Goal: Information Seeking & Learning: Check status

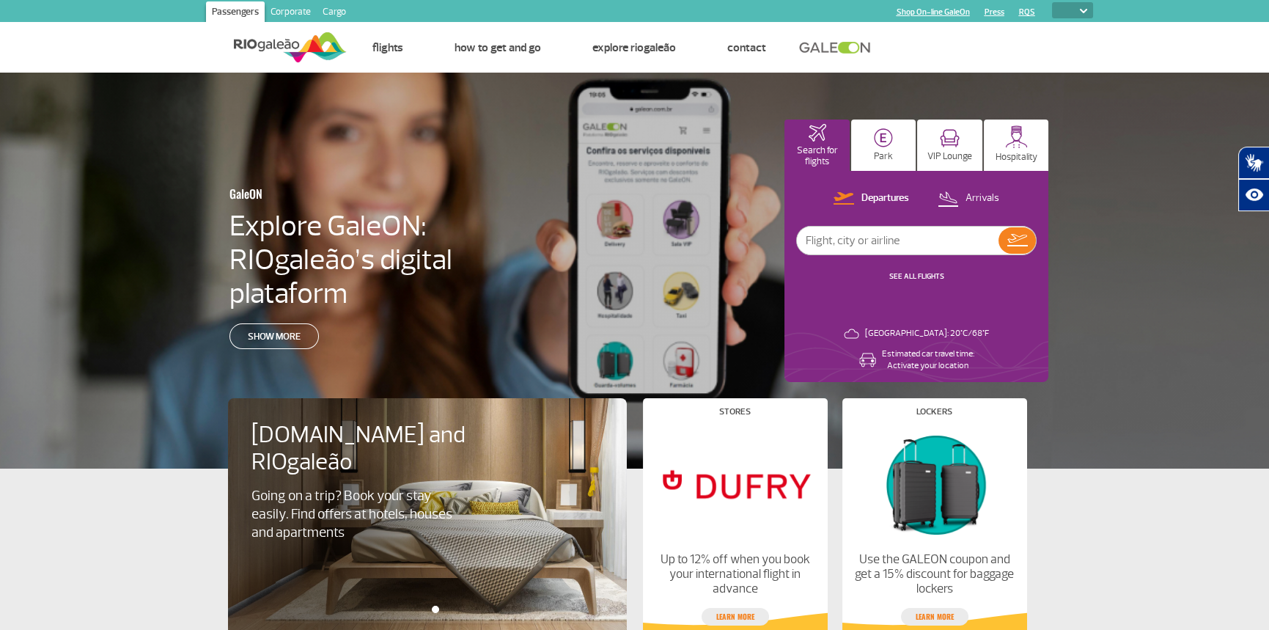
click at [1082, 13] on select "PT ENG ESP" at bounding box center [1072, 10] width 41 height 16
select select "en"
click at [1052, 2] on select "PT ENG ESP" at bounding box center [1072, 10] width 41 height 16
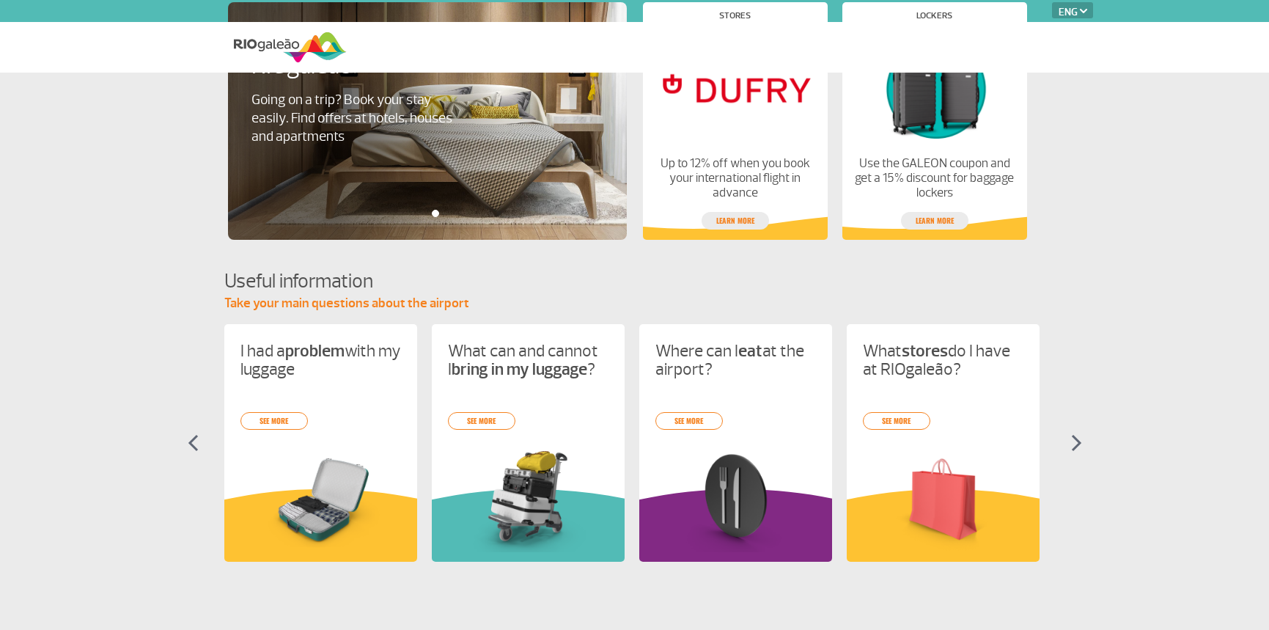
select select "en"
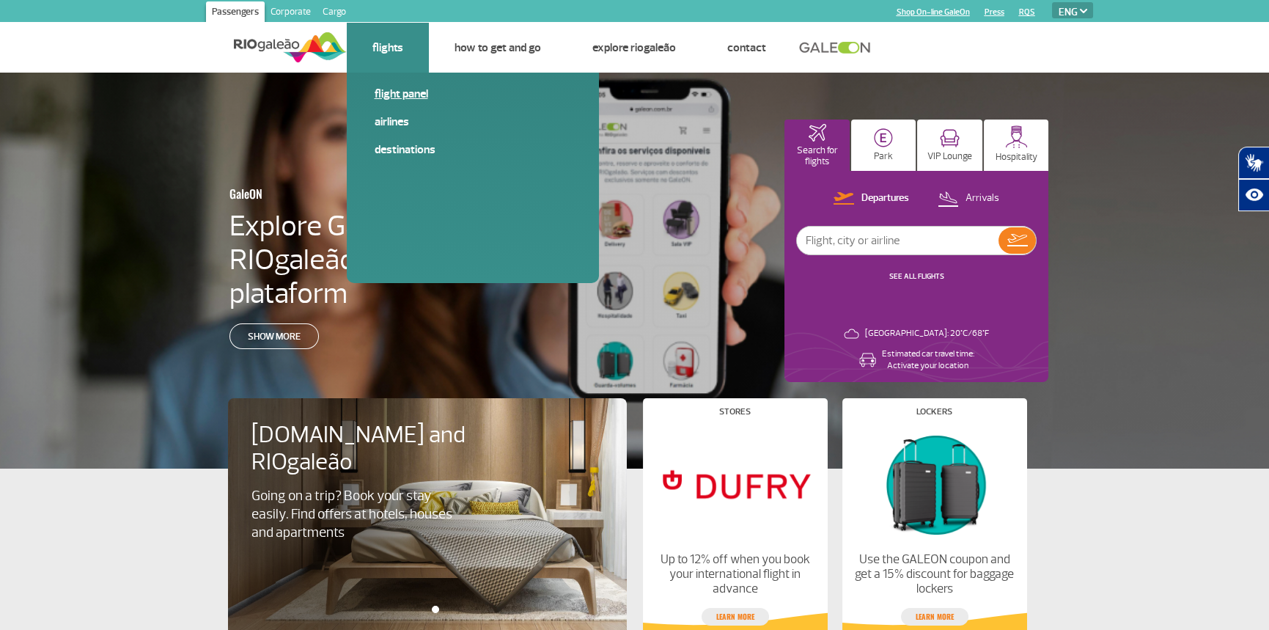
click at [406, 101] on link "Flight panel" at bounding box center [473, 94] width 197 height 16
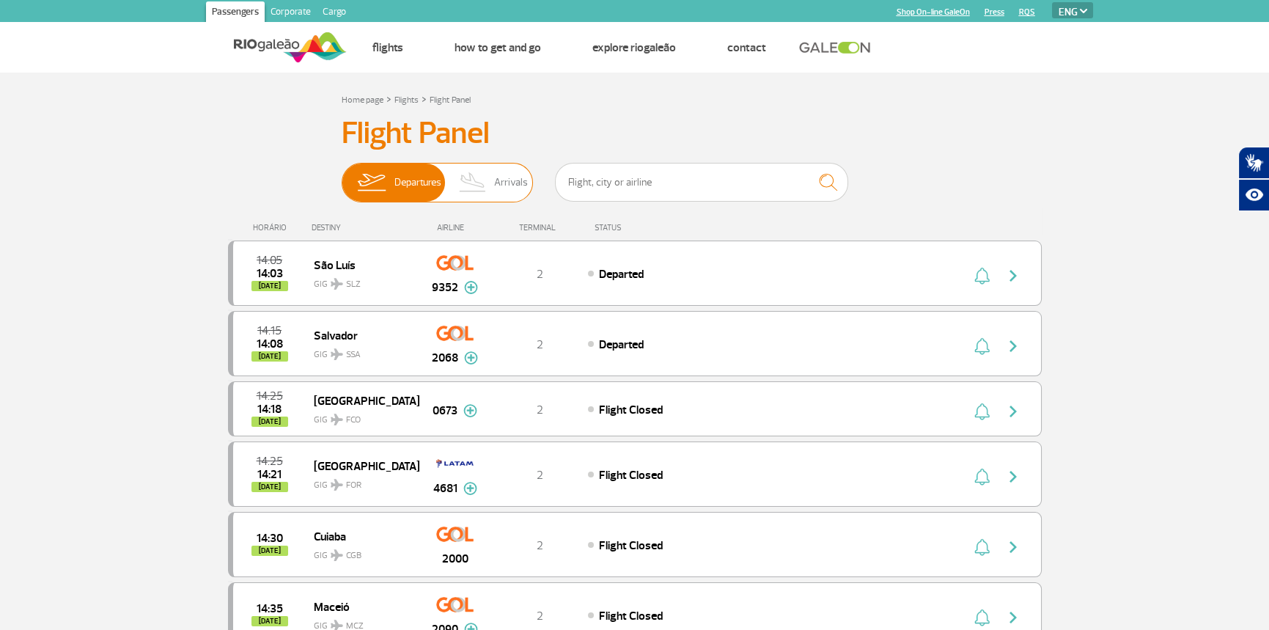
click at [396, 188] on span "Departures" at bounding box center [418, 183] width 47 height 38
click at [342, 175] on input "Departures Arrivals" at bounding box center [342, 175] width 0 height 0
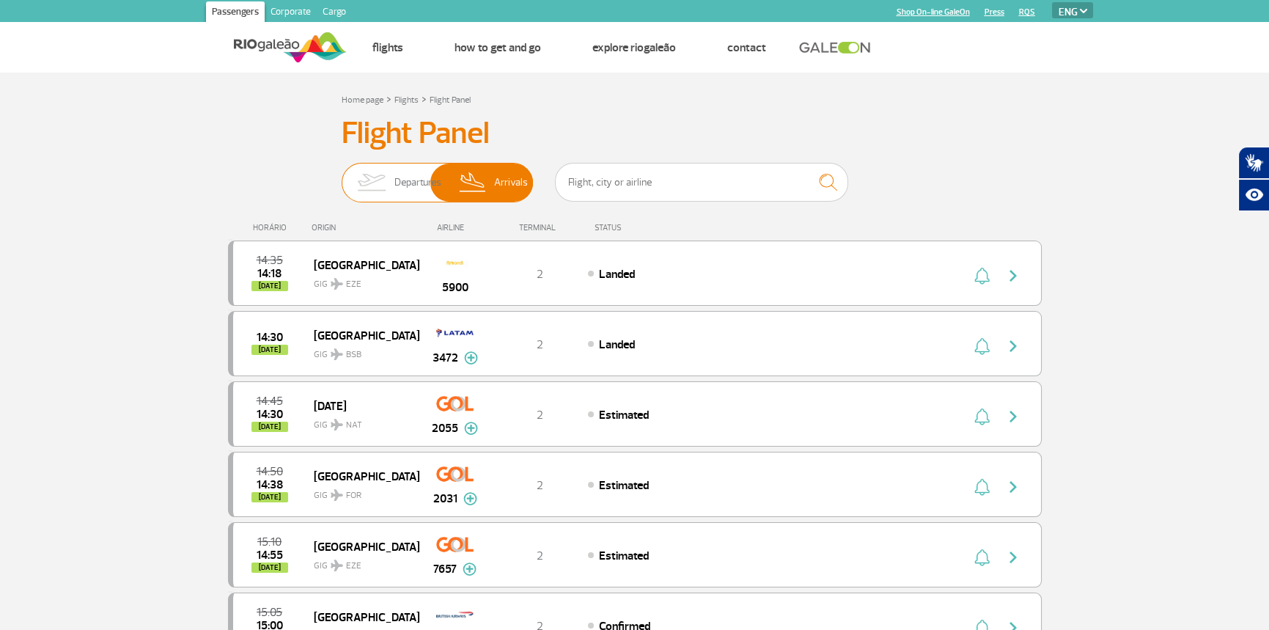
click at [393, 183] on img at bounding box center [371, 183] width 46 height 38
click at [342, 175] on input "Departures Arrivals" at bounding box center [342, 175] width 0 height 0
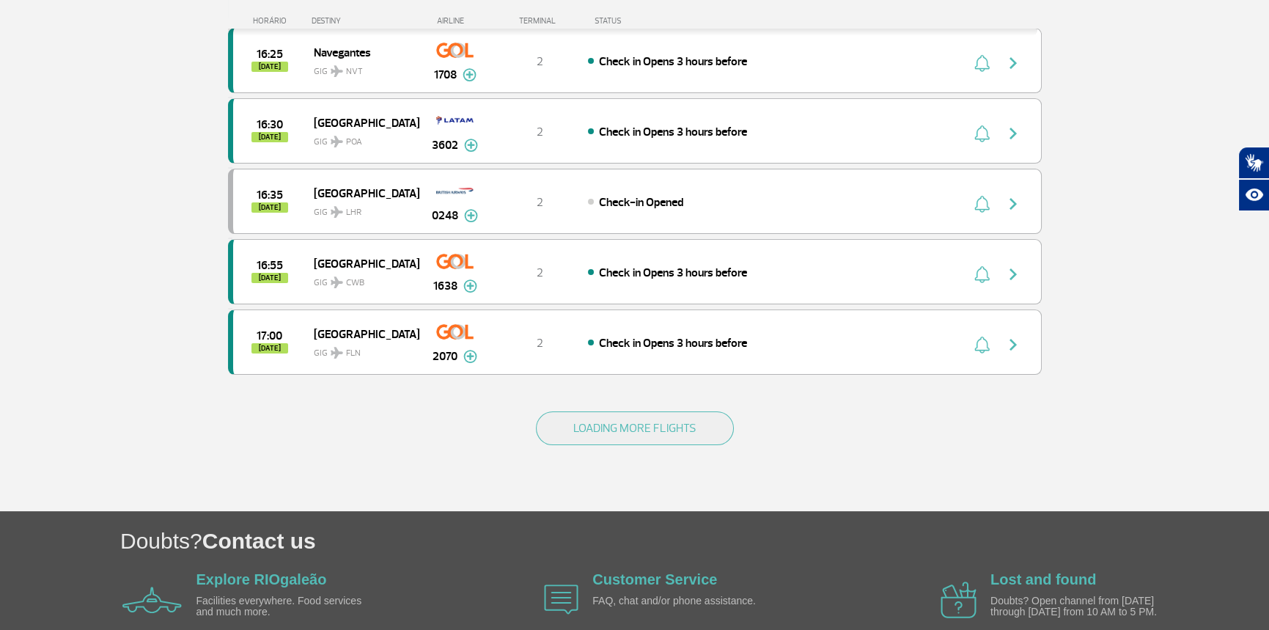
scroll to position [1320, 0]
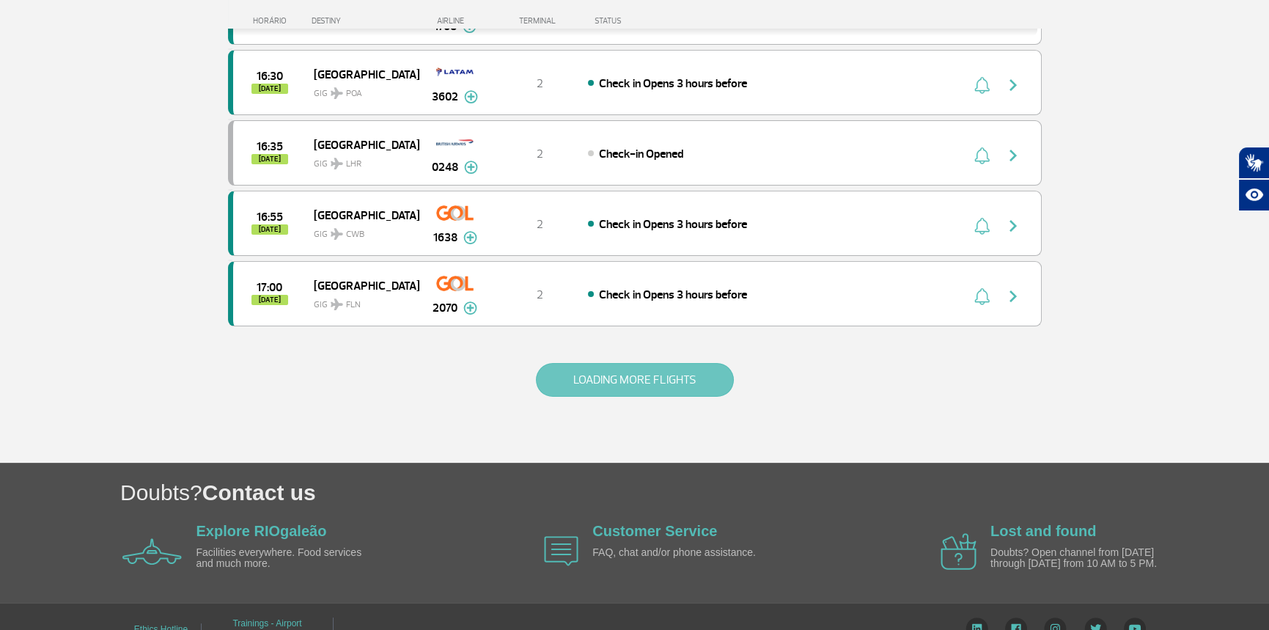
click at [577, 397] on button "LOADING MORE FLIGHTS" at bounding box center [635, 380] width 198 height 34
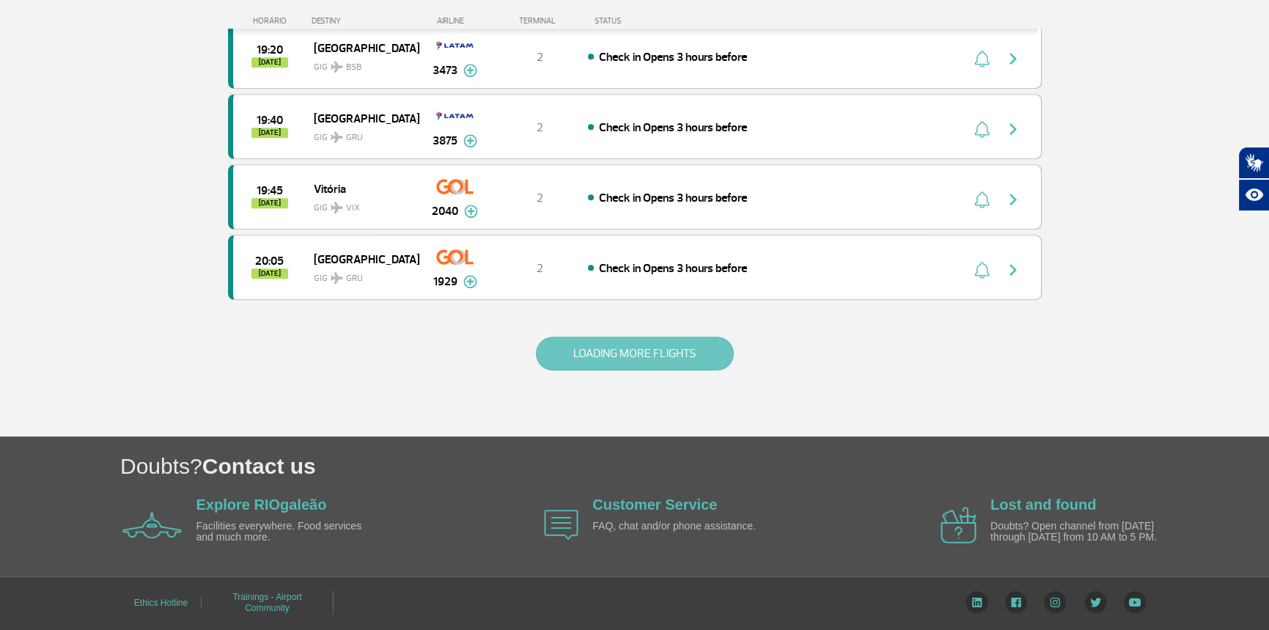
scroll to position [2860, 0]
click at [637, 370] on button "LOADING MORE FLIGHTS" at bounding box center [635, 354] width 198 height 34
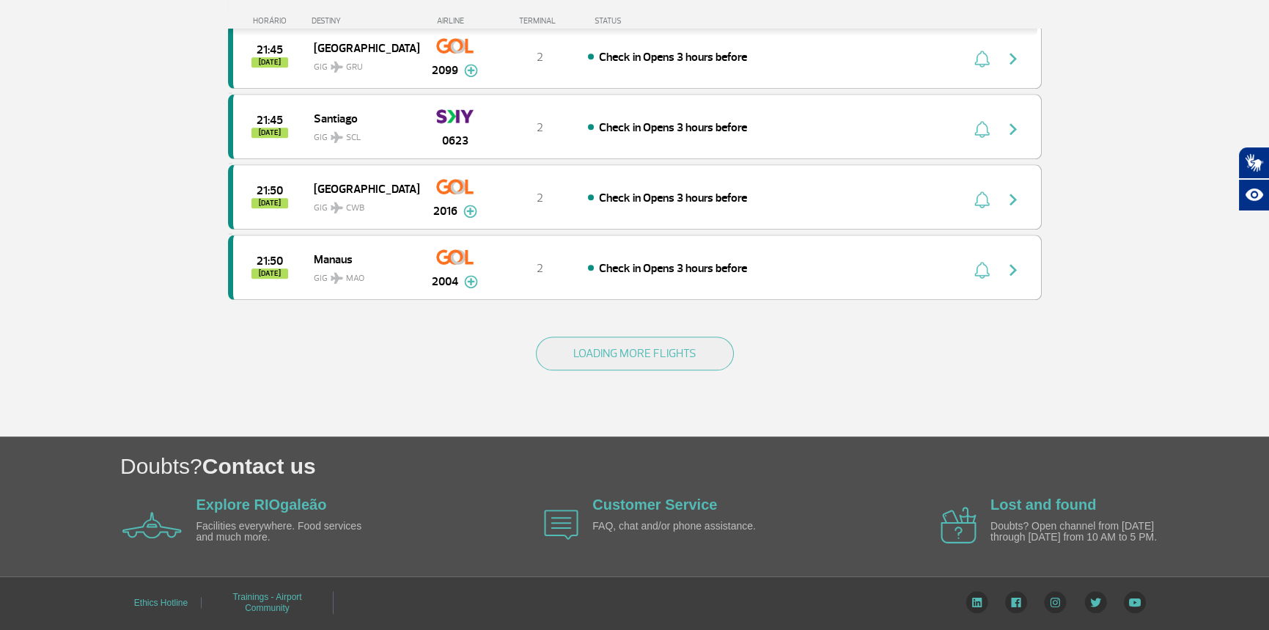
scroll to position [4326, 0]
click at [620, 370] on button "LOADING MORE FLIGHTS" at bounding box center [635, 354] width 198 height 34
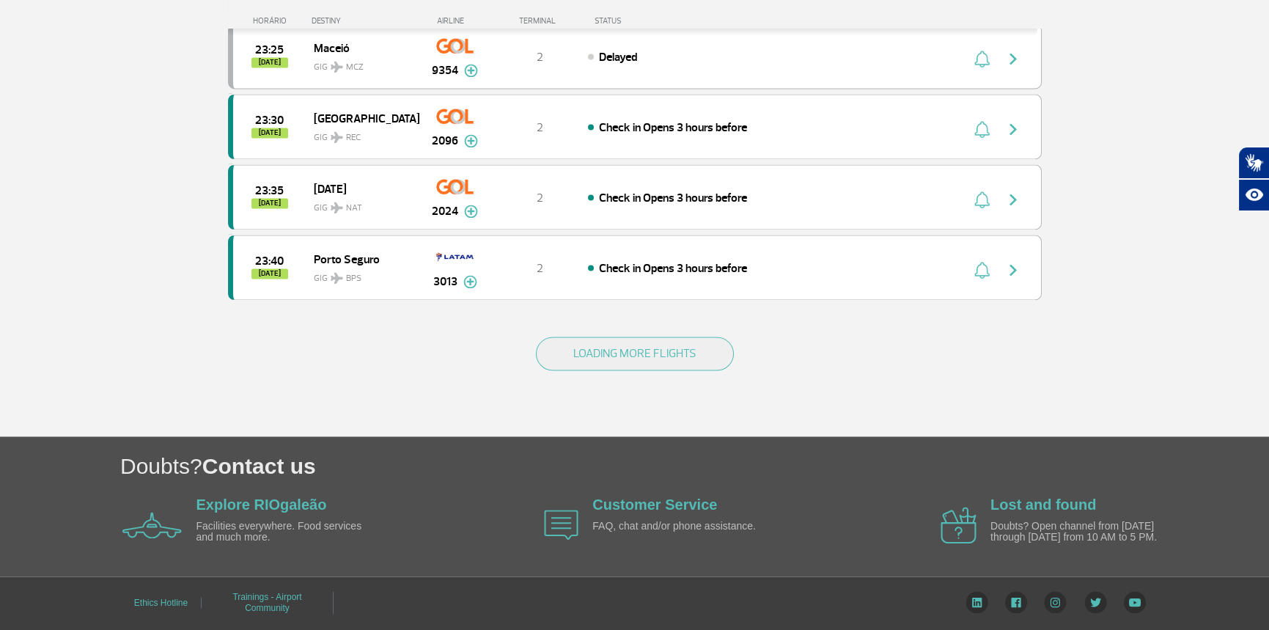
scroll to position [5720, 0]
click at [659, 370] on button "LOADING MORE FLIGHTS" at bounding box center [635, 354] width 198 height 34
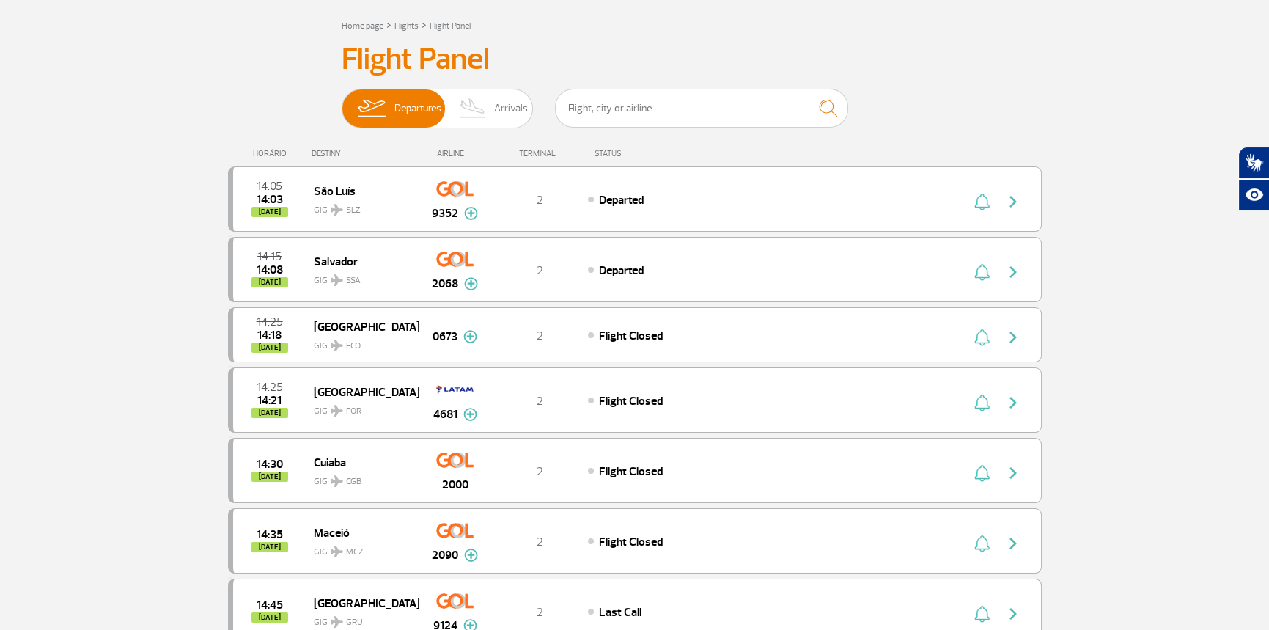
scroll to position [0, 0]
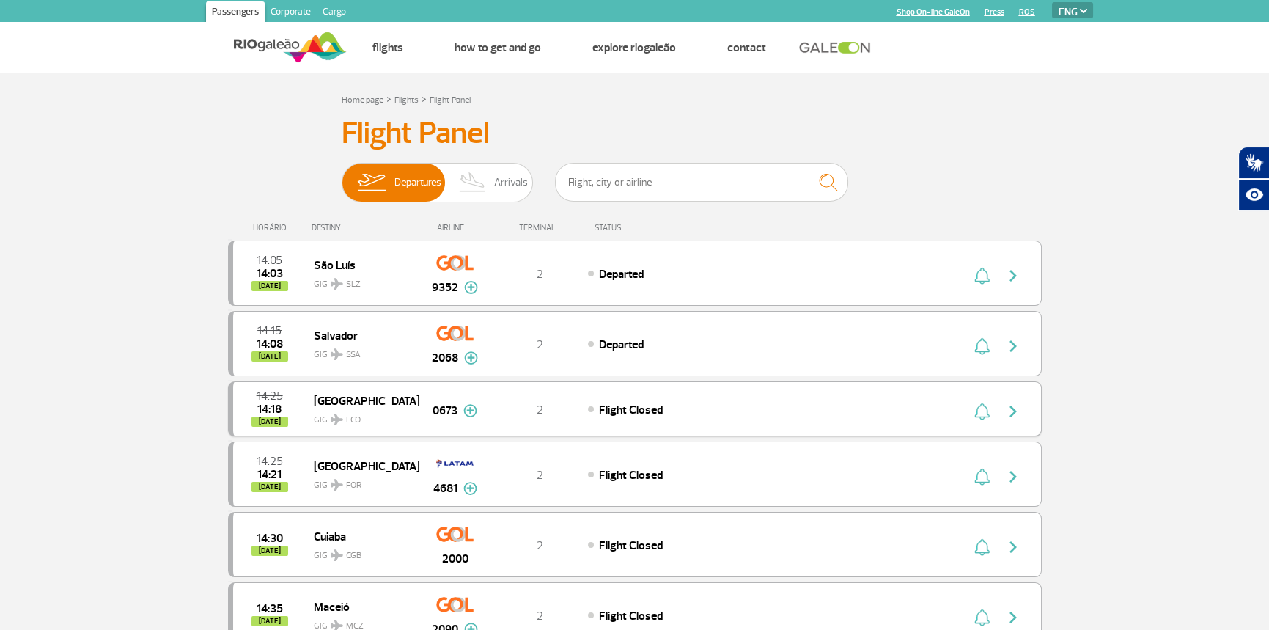
click at [322, 427] on span "GIG FCO" at bounding box center [361, 416] width 94 height 21
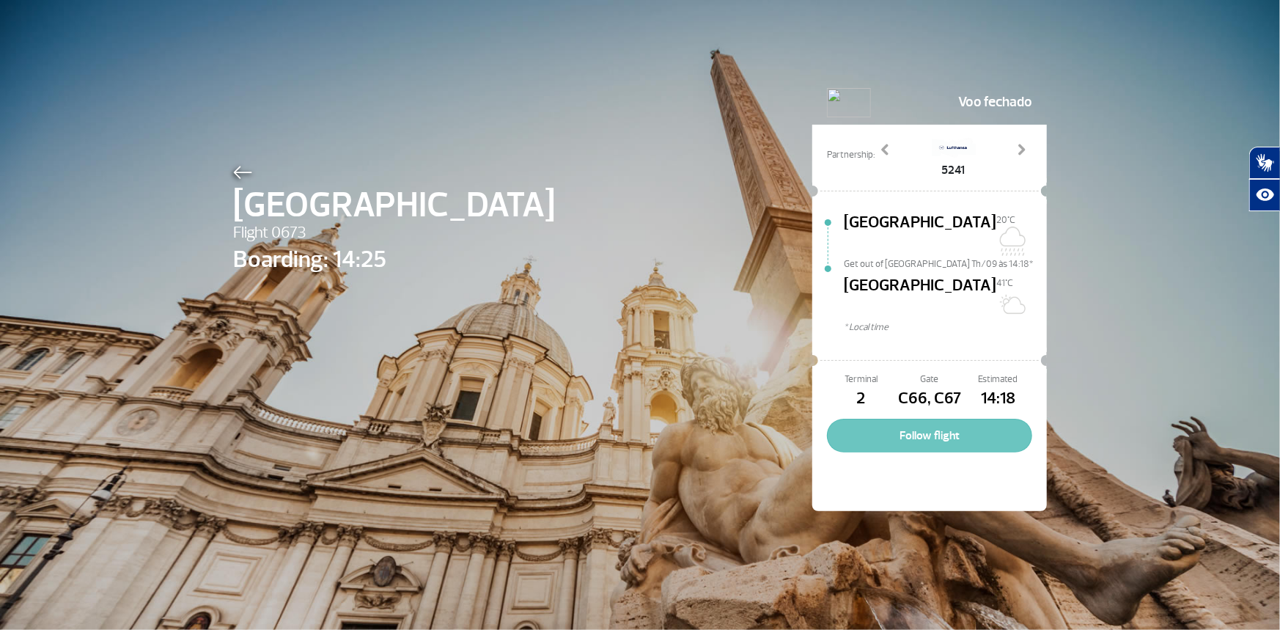
click at [937, 452] on button "Follow flight" at bounding box center [929, 436] width 205 height 34
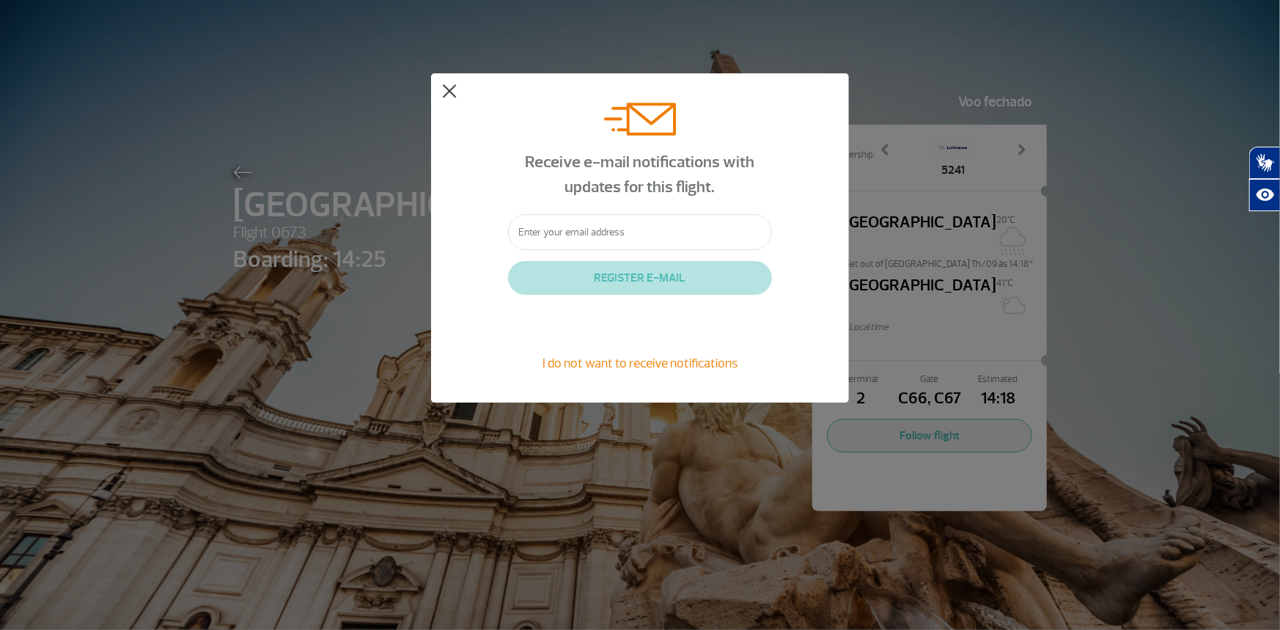
click at [447, 88] on button at bounding box center [449, 91] width 15 height 15
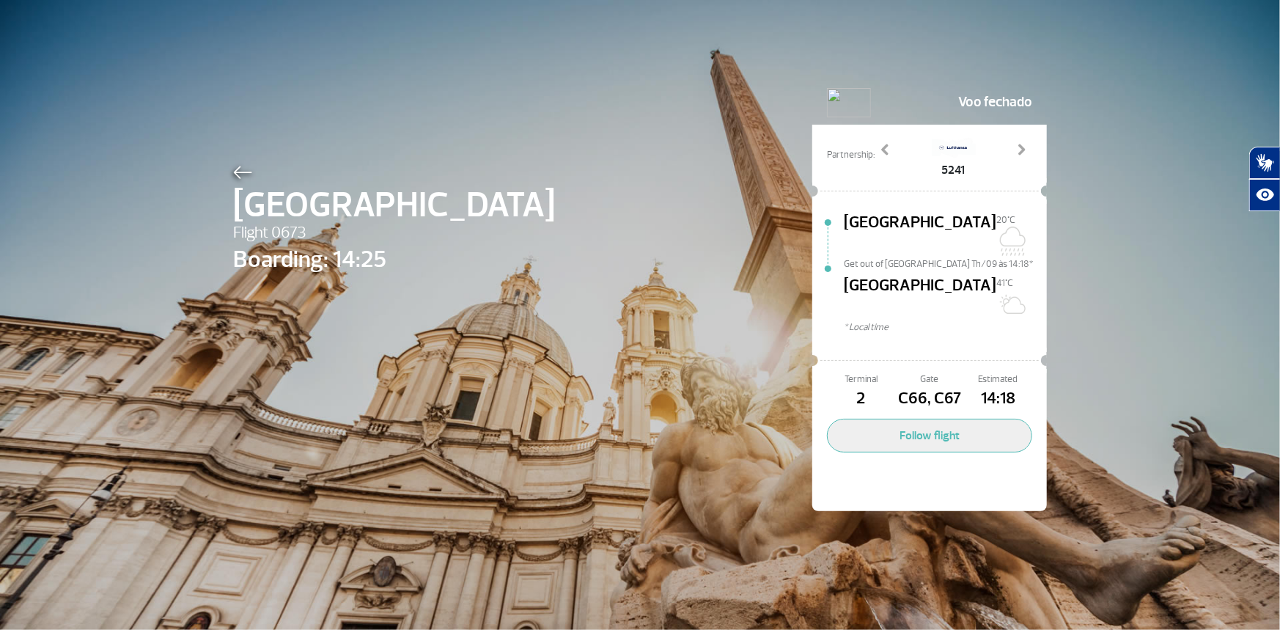
click at [345, 115] on div "Roma Flight 0673 Boarding: 14:25 Voo fechado Partnership: 5241 6698 Previous Ne…" at bounding box center [640, 274] width 836 height 548
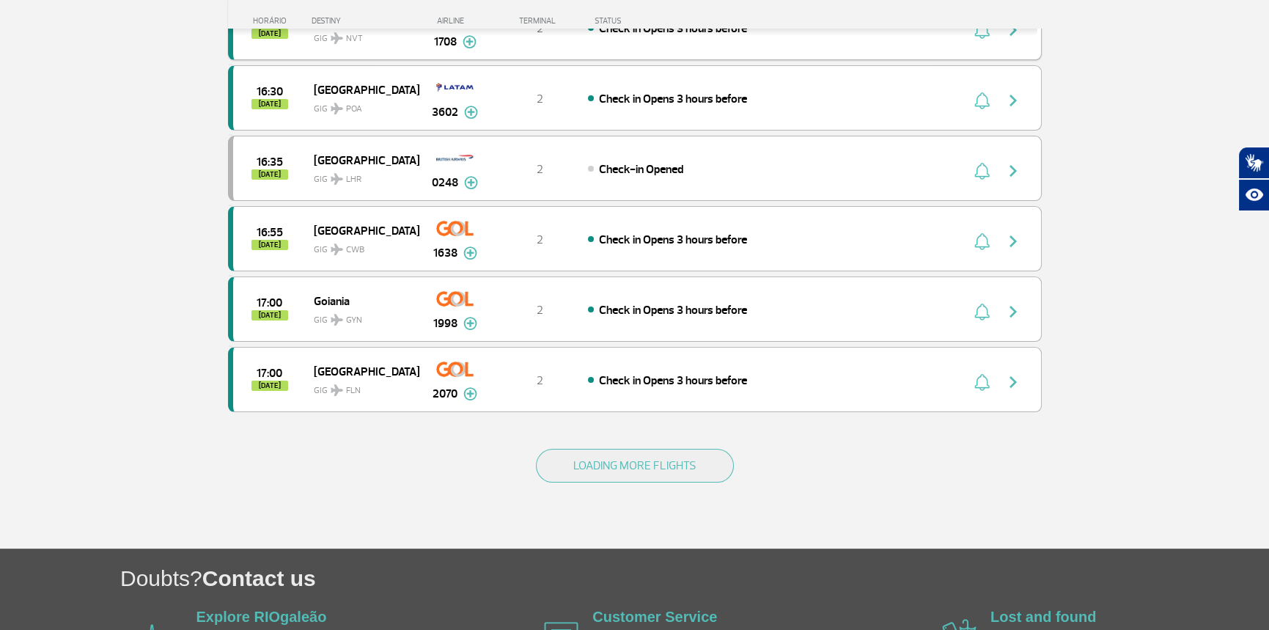
scroll to position [1247, 0]
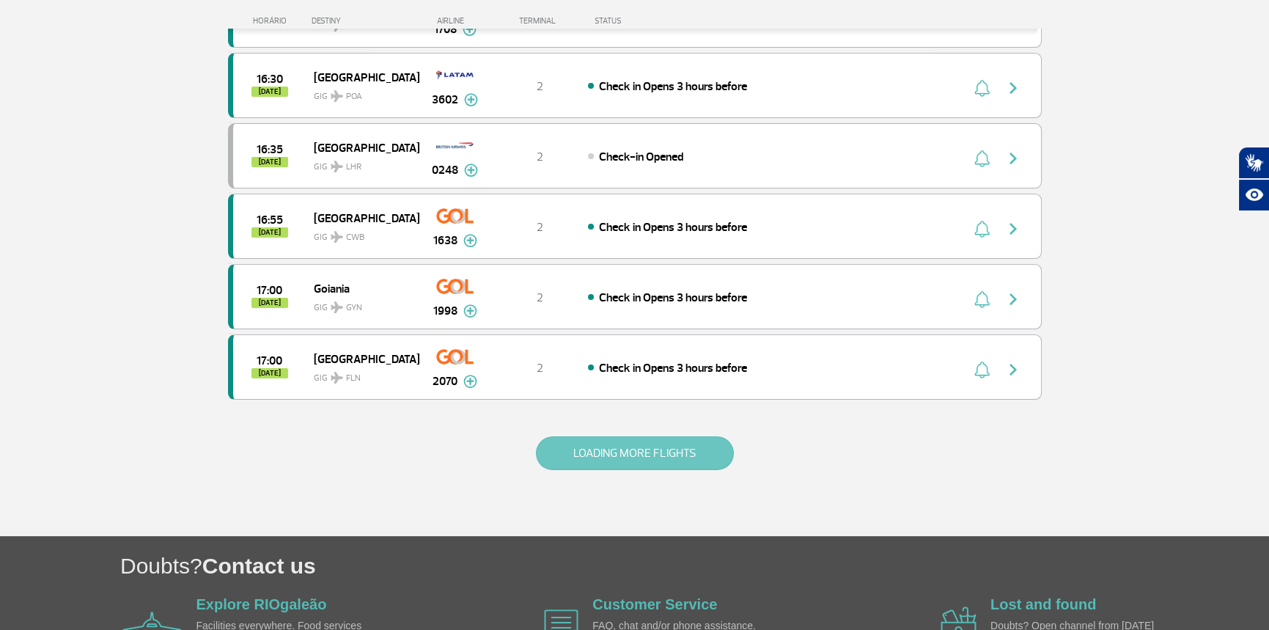
click at [650, 470] on button "LOADING MORE FLIGHTS" at bounding box center [635, 453] width 198 height 34
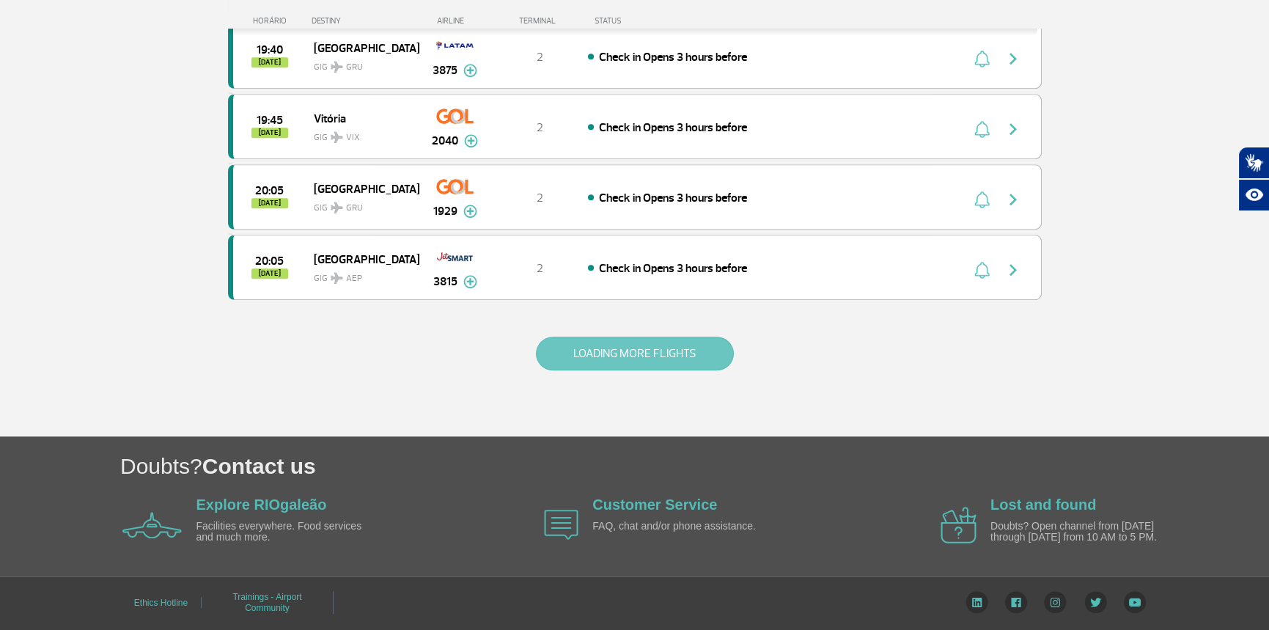
scroll to position [2786, 0]
click at [646, 370] on button "LOADING MORE FLIGHTS" at bounding box center [635, 354] width 198 height 34
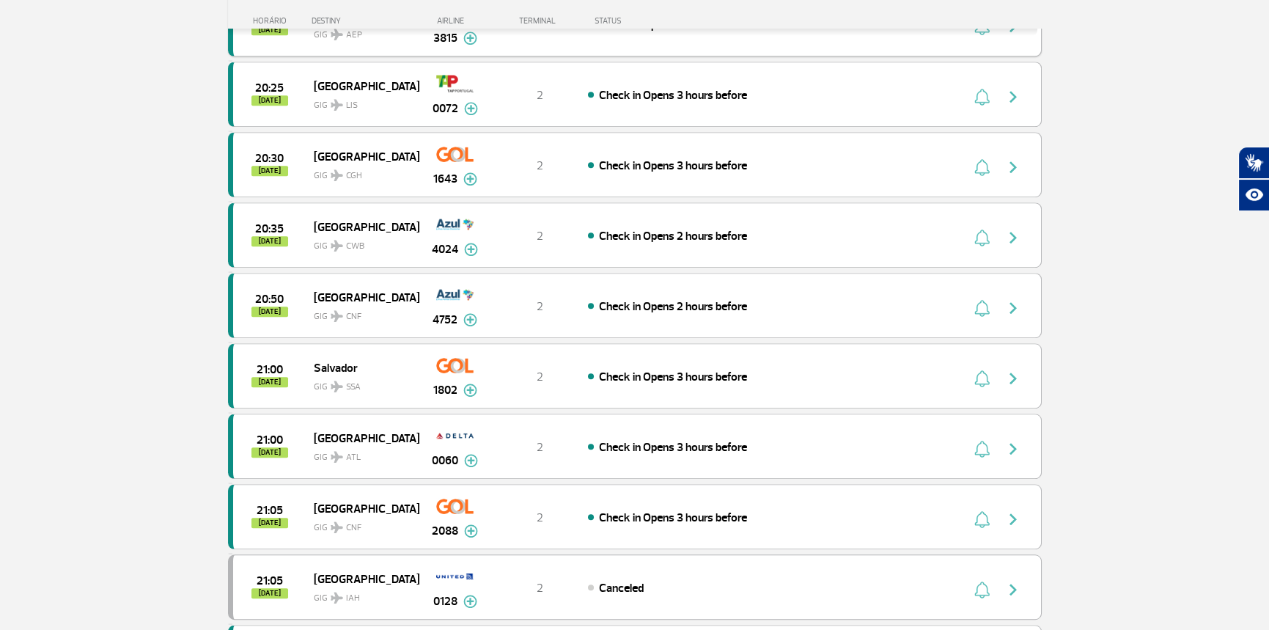
scroll to position [3006, 0]
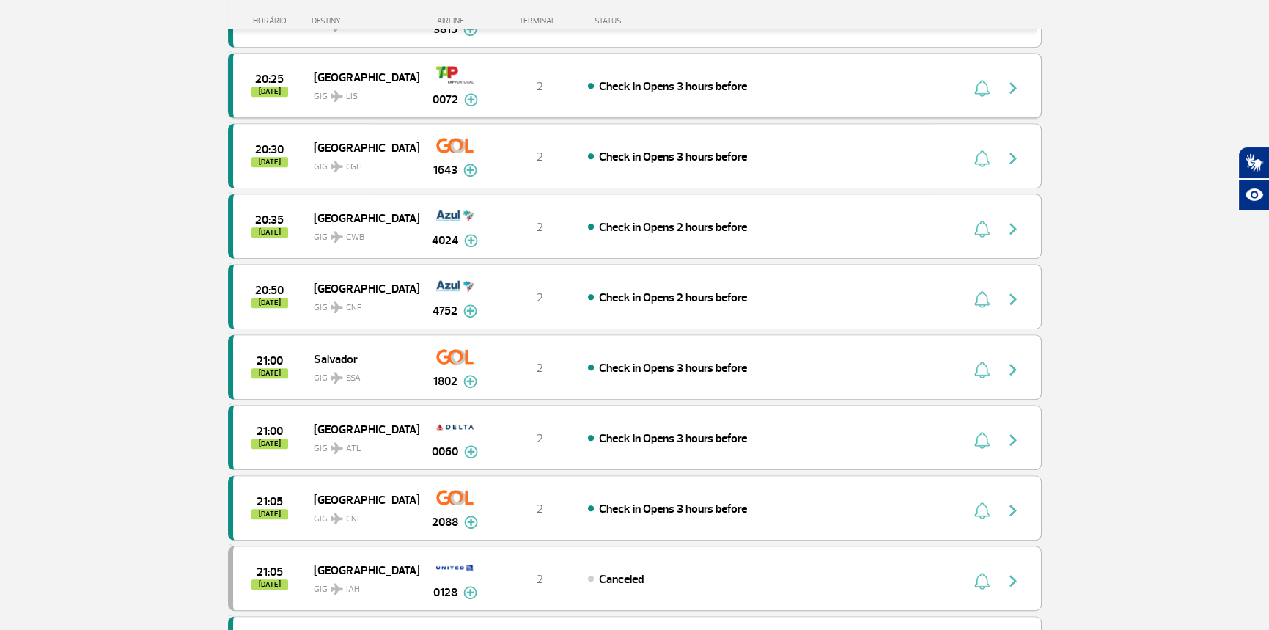
click at [449, 87] on img at bounding box center [454, 74] width 37 height 25
click at [474, 106] on img at bounding box center [471, 99] width 14 height 13
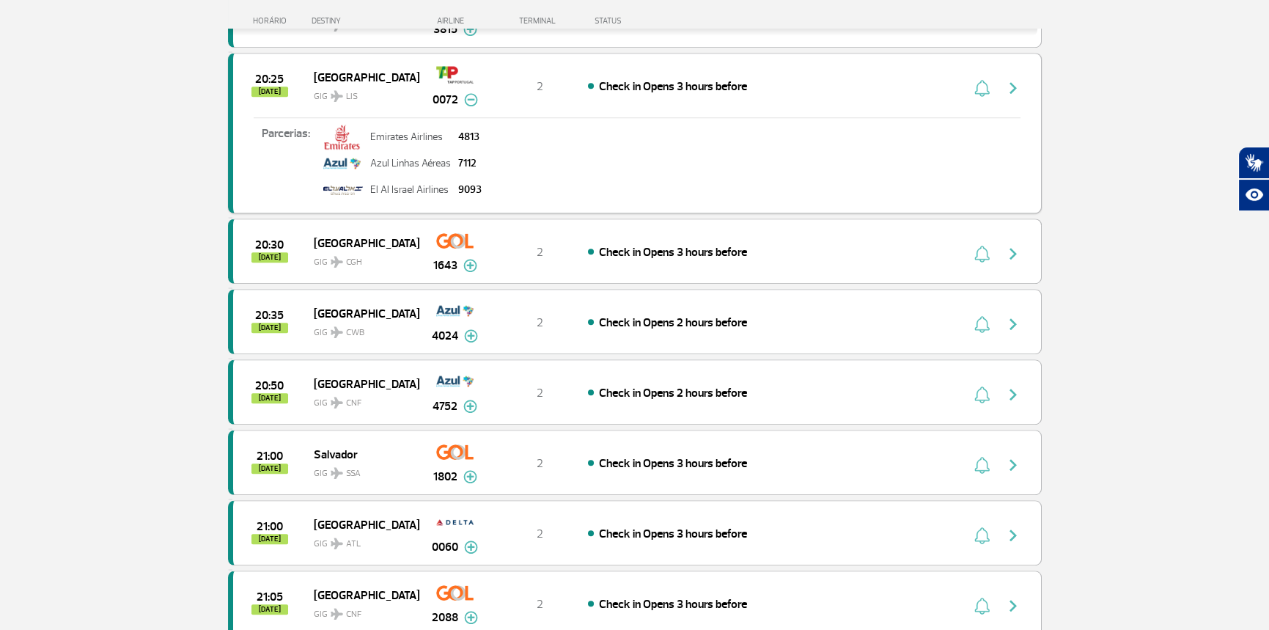
click at [450, 87] on img at bounding box center [454, 74] width 37 height 25
click at [337, 87] on span "[GEOGRAPHIC_DATA]" at bounding box center [361, 76] width 94 height 19
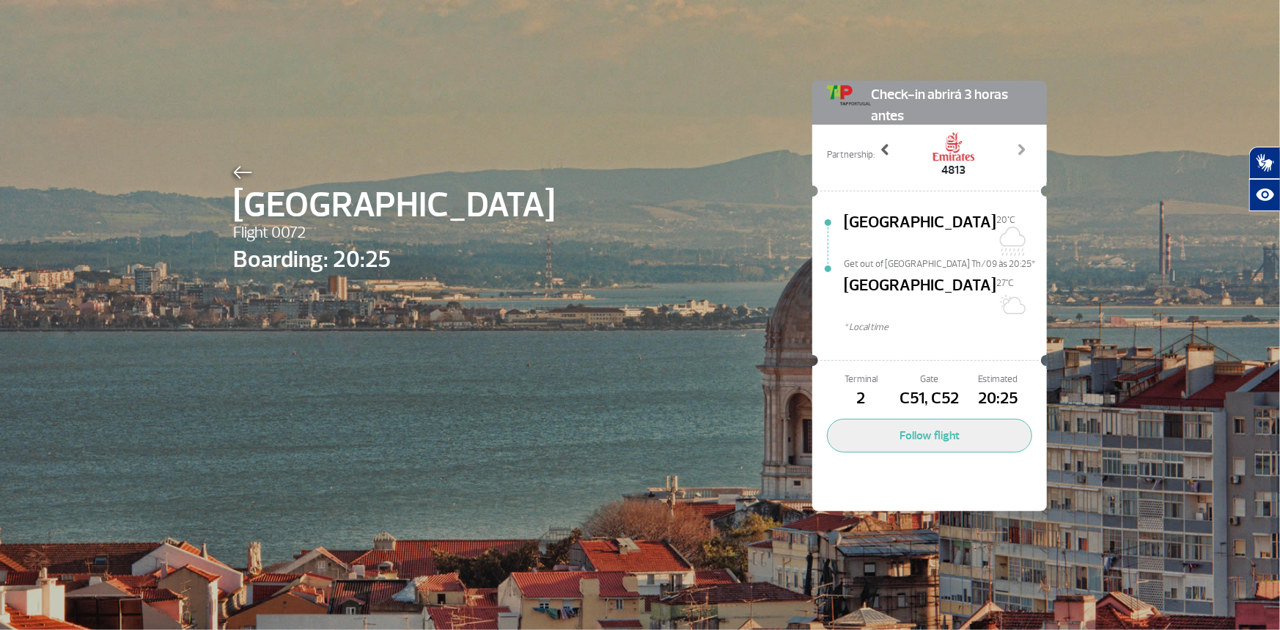
click at [888, 149] on span at bounding box center [885, 149] width 15 height 15
click at [887, 147] on span at bounding box center [885, 149] width 15 height 15
click at [233, 175] on img at bounding box center [242, 172] width 19 height 13
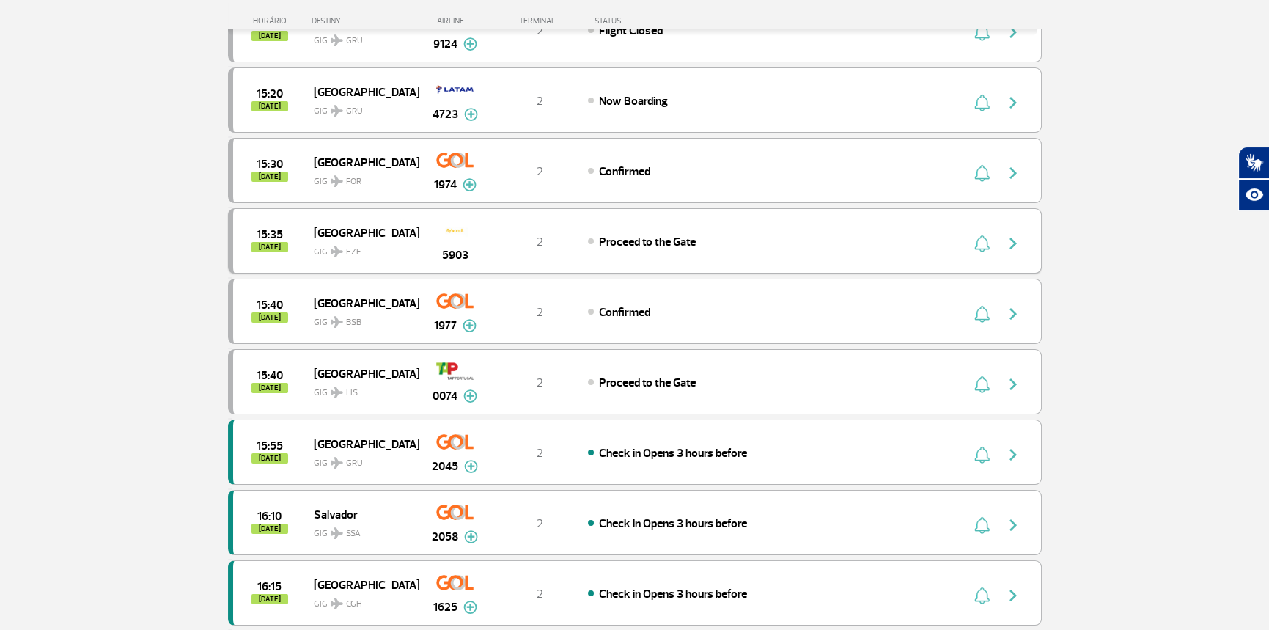
scroll to position [733, 0]
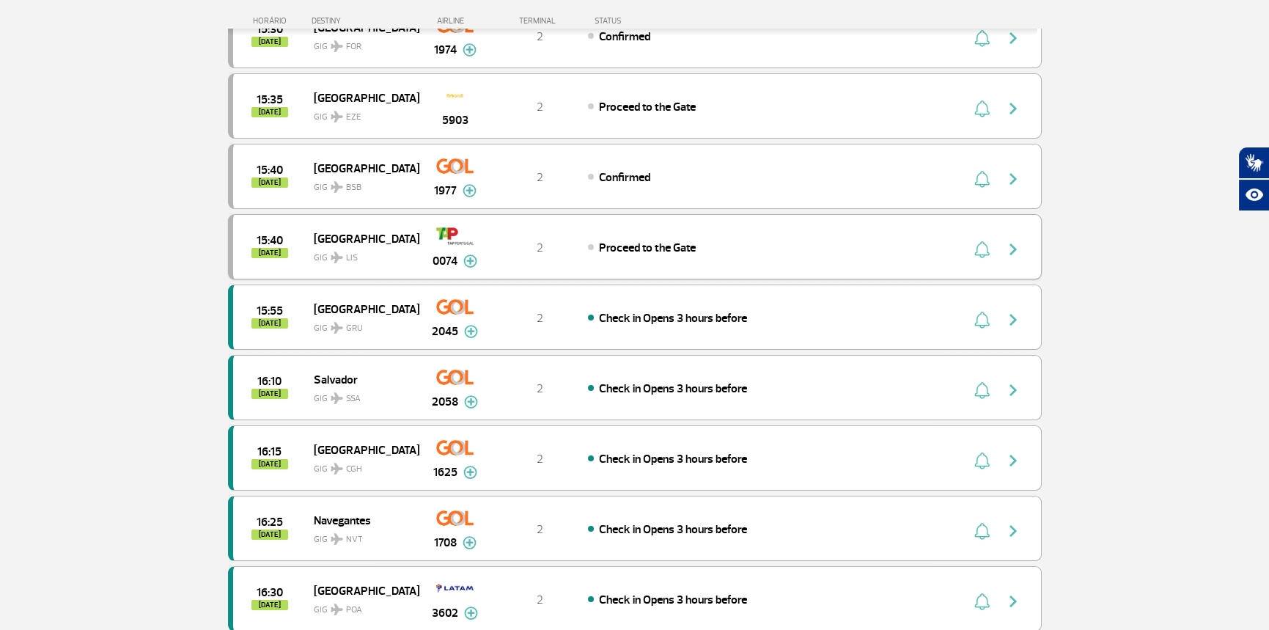
click at [1012, 258] on img "button" at bounding box center [1014, 250] width 18 height 18
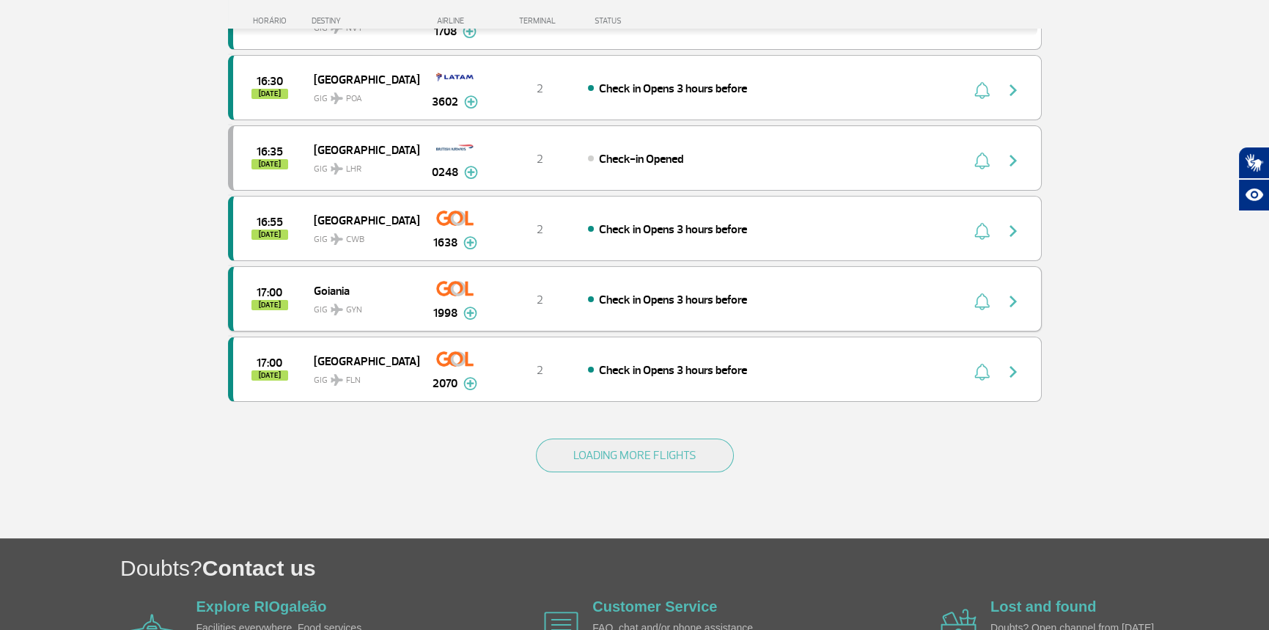
scroll to position [1247, 0]
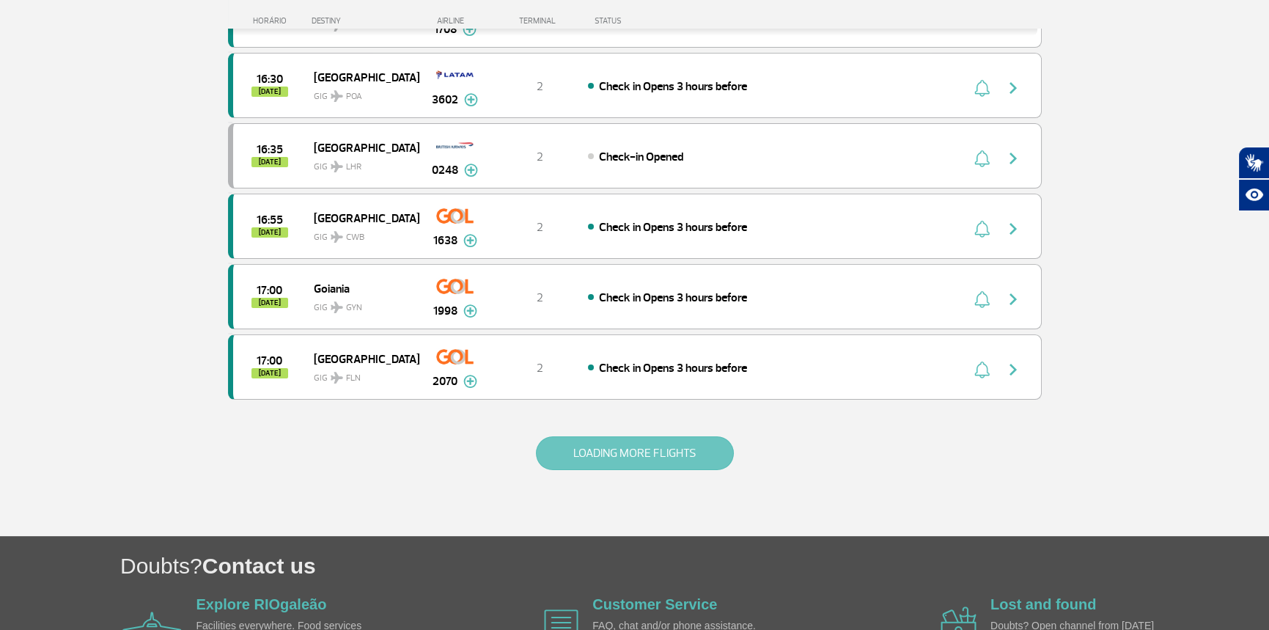
click at [597, 470] on button "LOADING MORE FLIGHTS" at bounding box center [635, 453] width 198 height 34
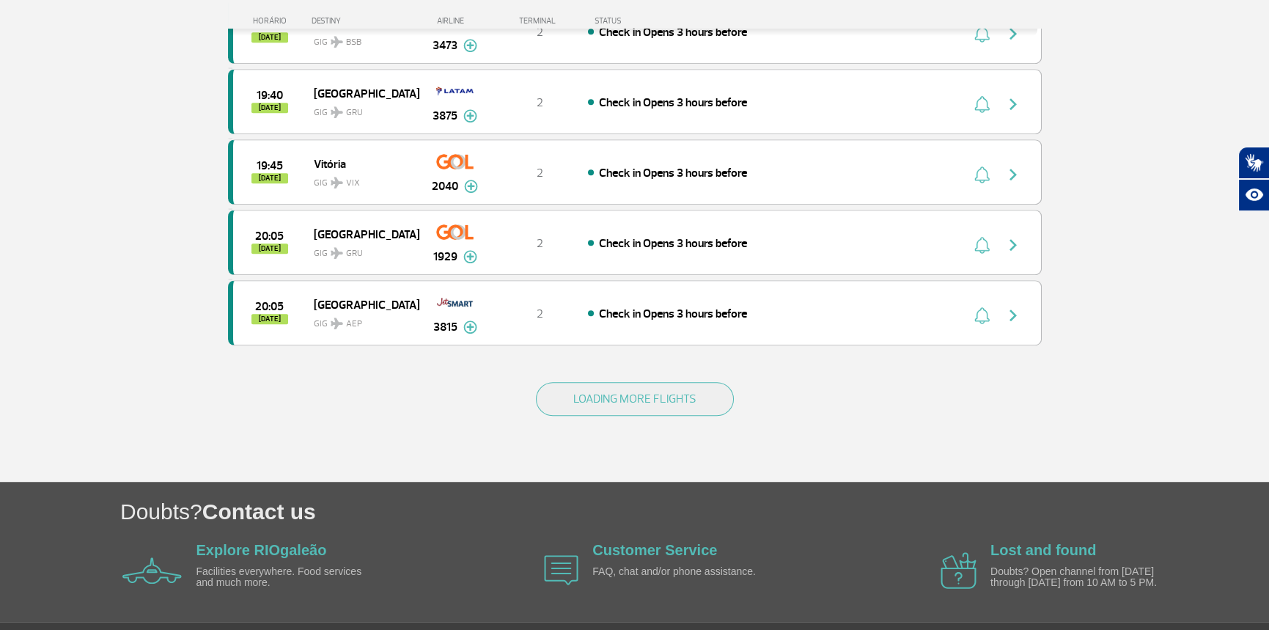
scroll to position [2713, 0]
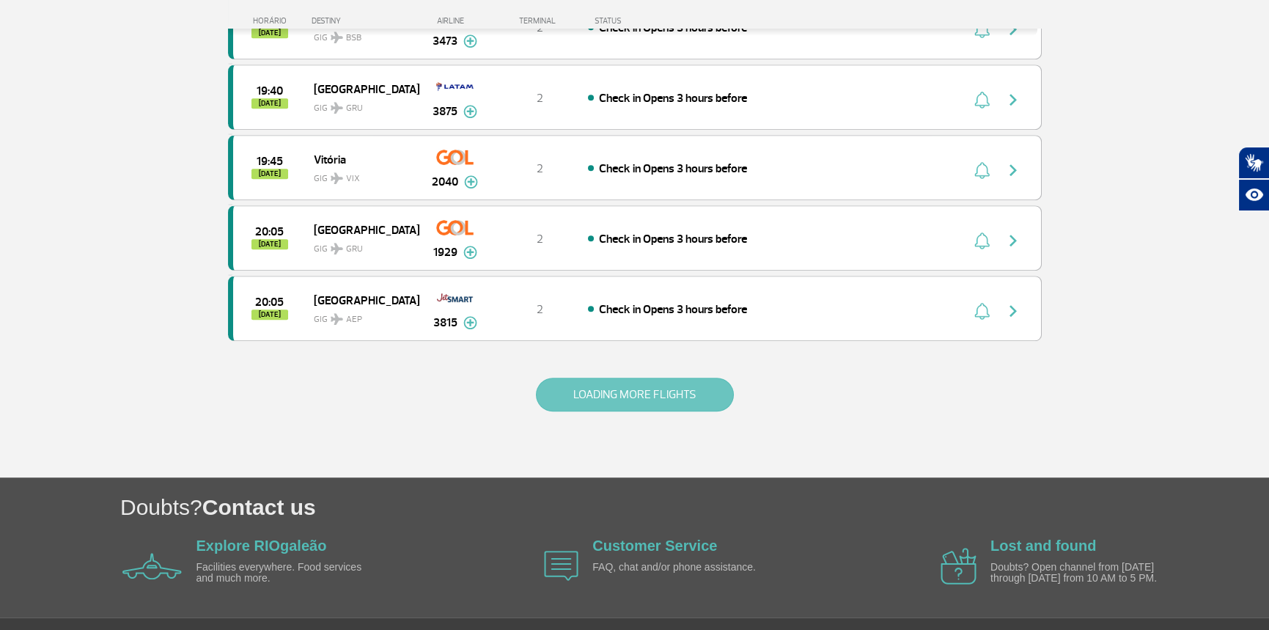
click at [644, 411] on button "LOADING MORE FLIGHTS" at bounding box center [635, 395] width 198 height 34
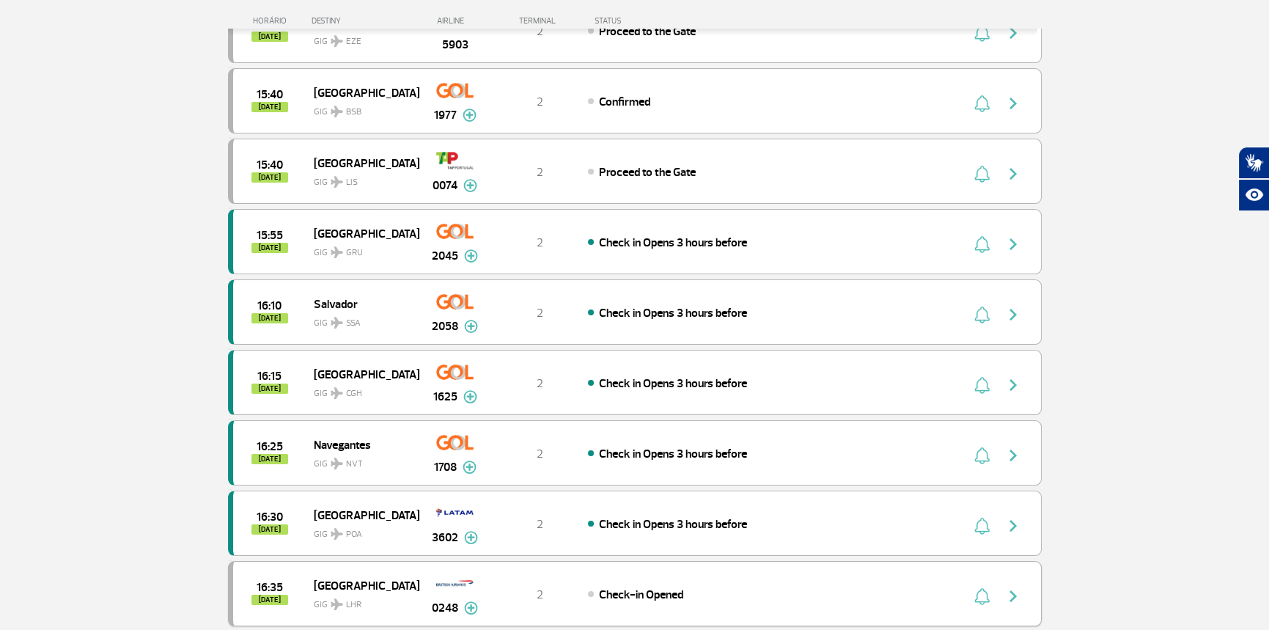
scroll to position [807, 0]
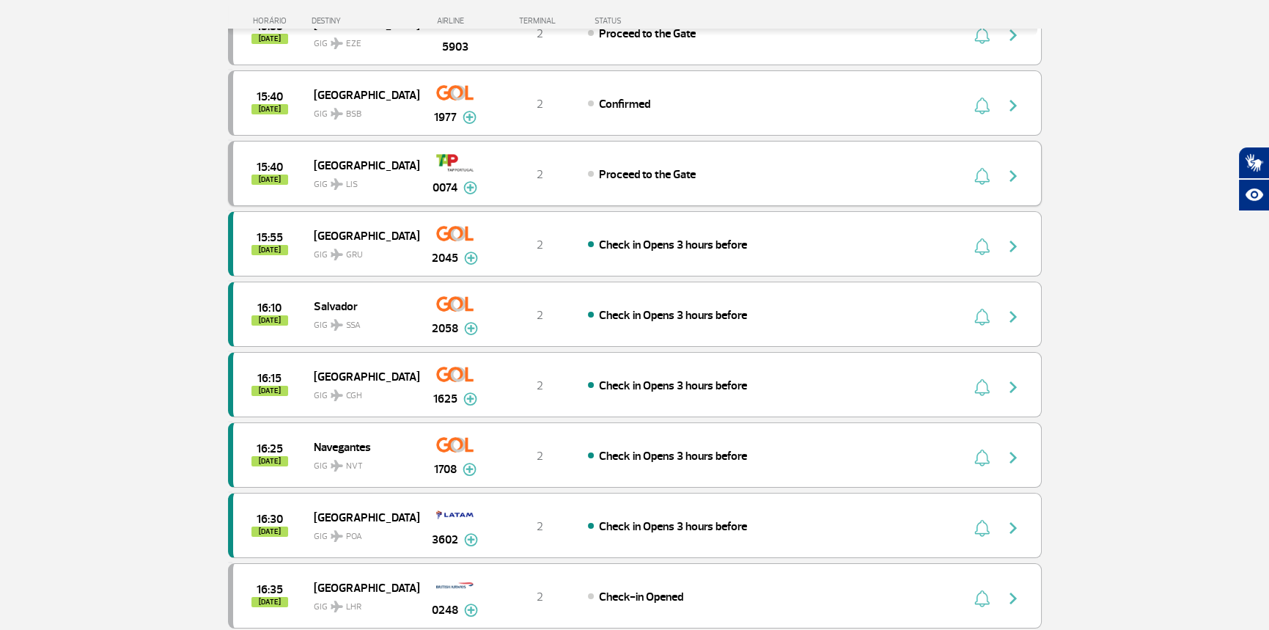
click at [472, 194] on img at bounding box center [470, 187] width 14 height 13
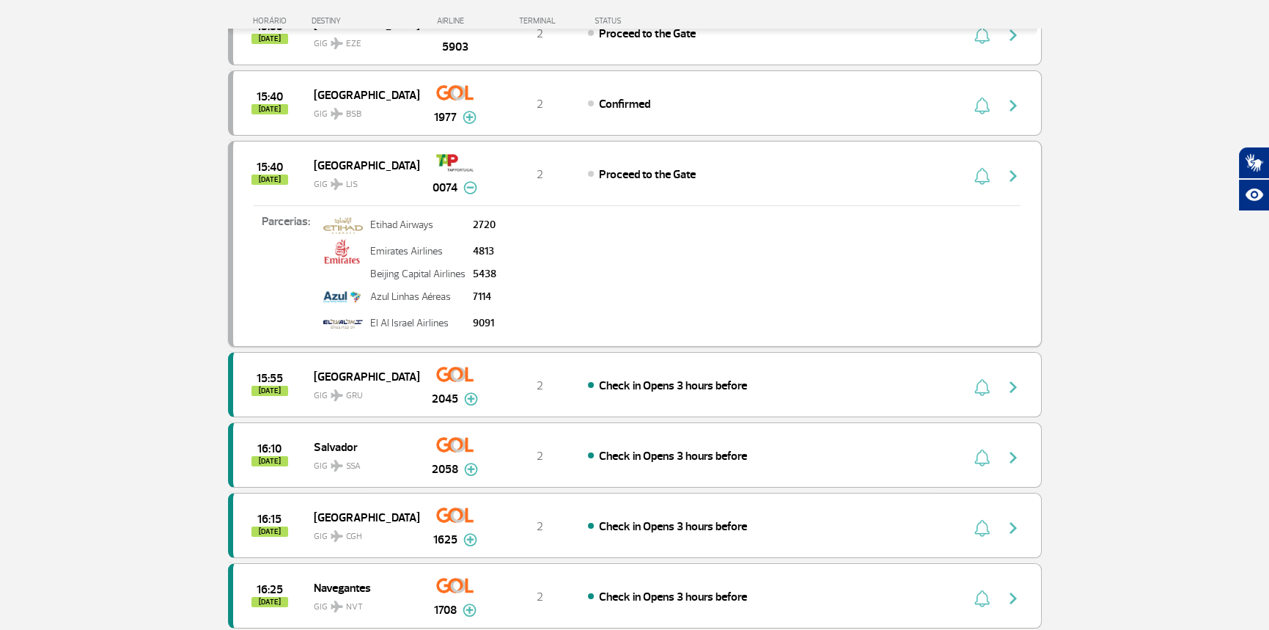
click at [472, 194] on img at bounding box center [470, 187] width 14 height 13
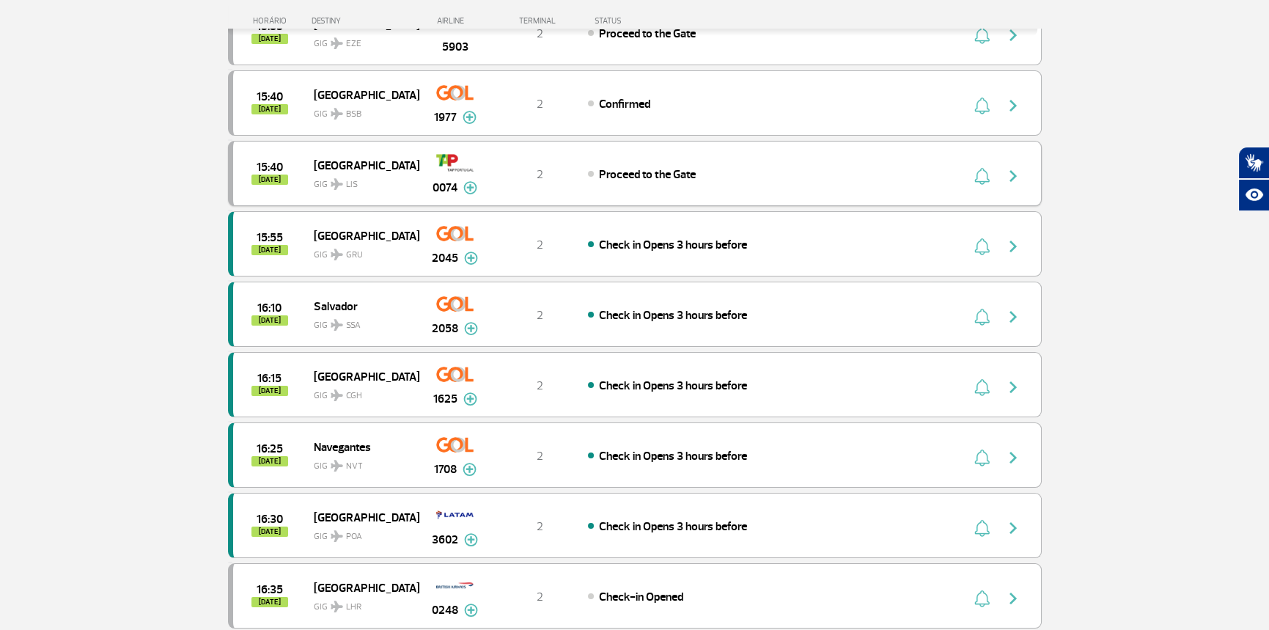
click at [634, 182] on span "Proceed to the Gate" at bounding box center [647, 174] width 97 height 15
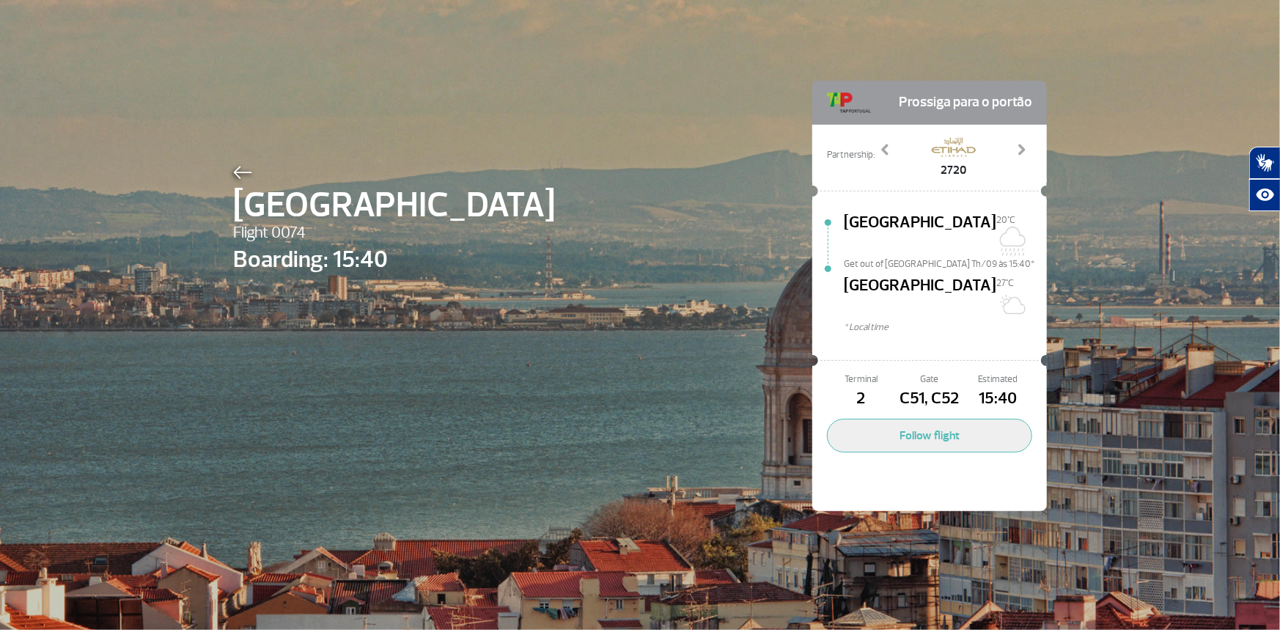
click at [860, 274] on span "[GEOGRAPHIC_DATA]" at bounding box center [920, 297] width 153 height 47
click at [888, 152] on span at bounding box center [885, 149] width 15 height 15
click at [886, 150] on span at bounding box center [885, 149] width 15 height 15
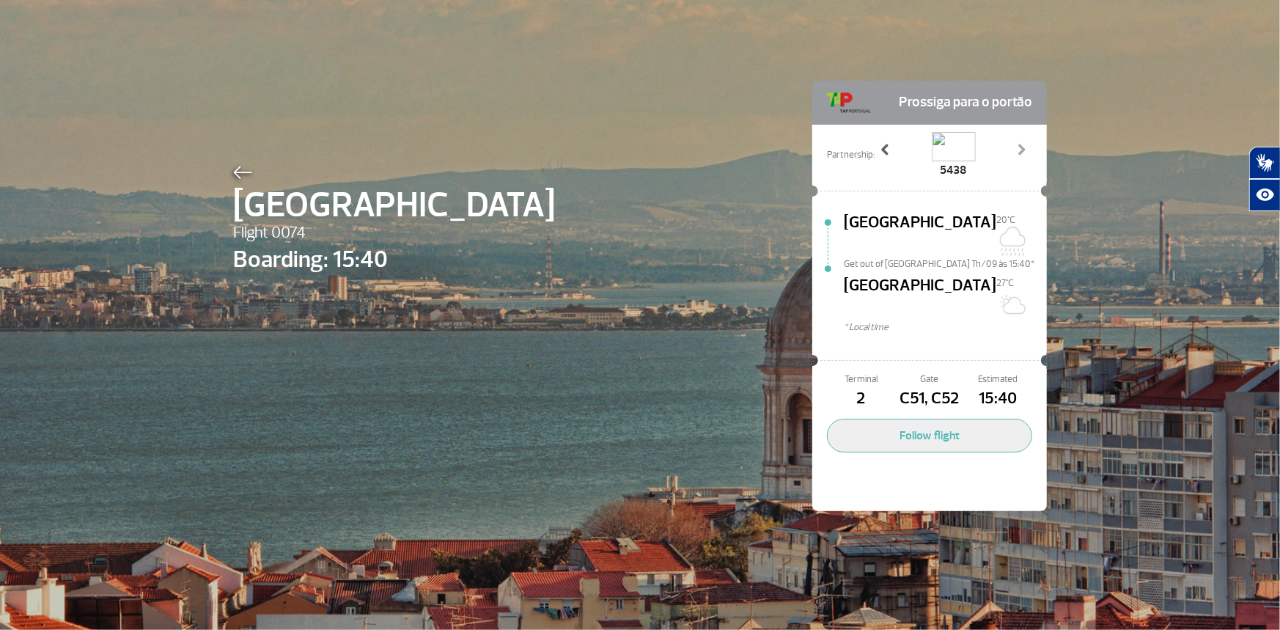
click at [886, 150] on span at bounding box center [885, 149] width 15 height 15
click at [479, 131] on div "Lisboa Flight 0074 Boarding: 15:40 Prossiga para o portão Partnership: 2720 481…" at bounding box center [640, 274] width 836 height 548
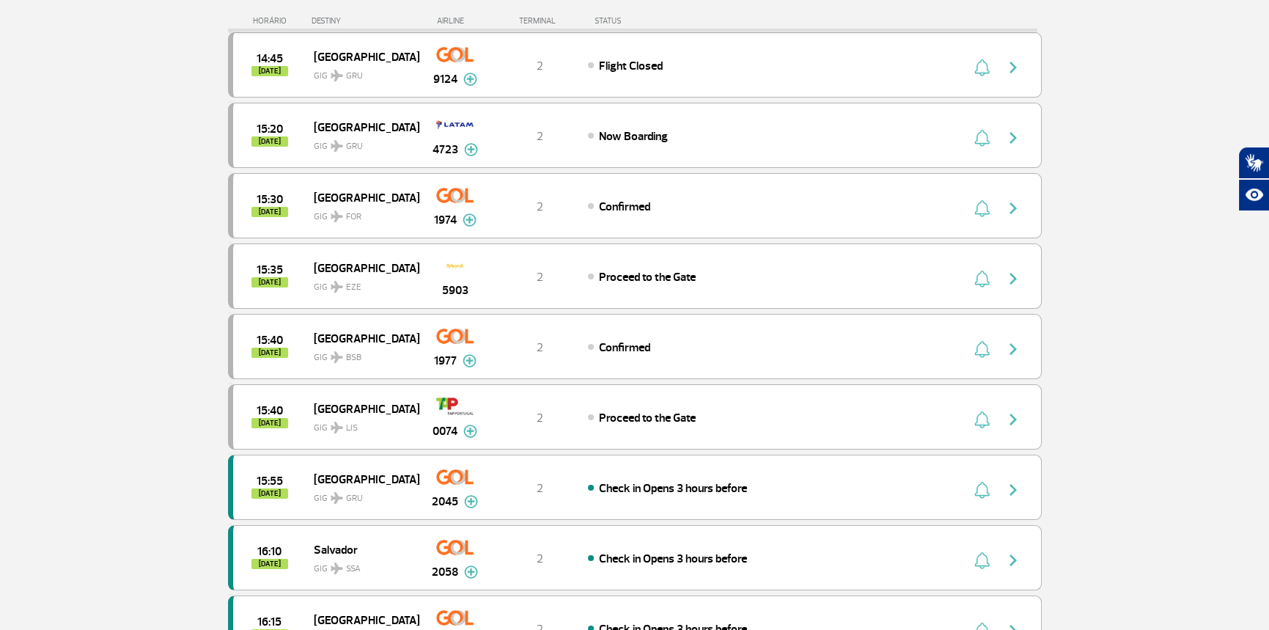
scroll to position [587, 0]
